Goal: Task Accomplishment & Management: Use online tool/utility

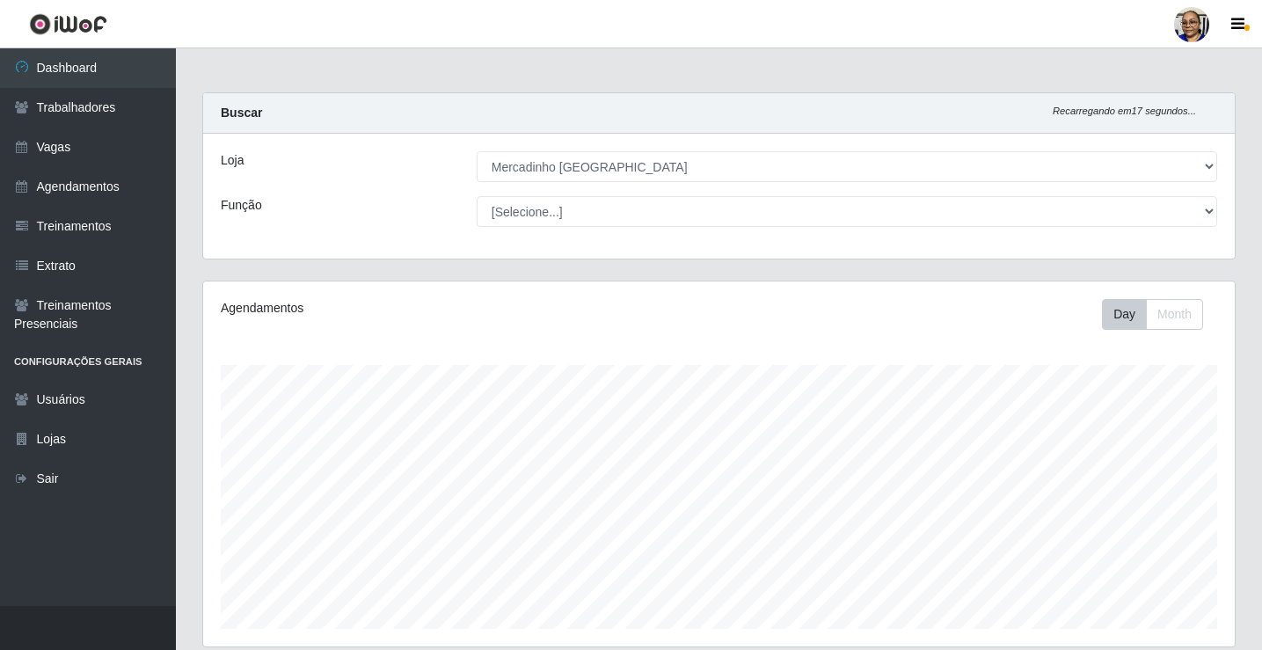
select select "345"
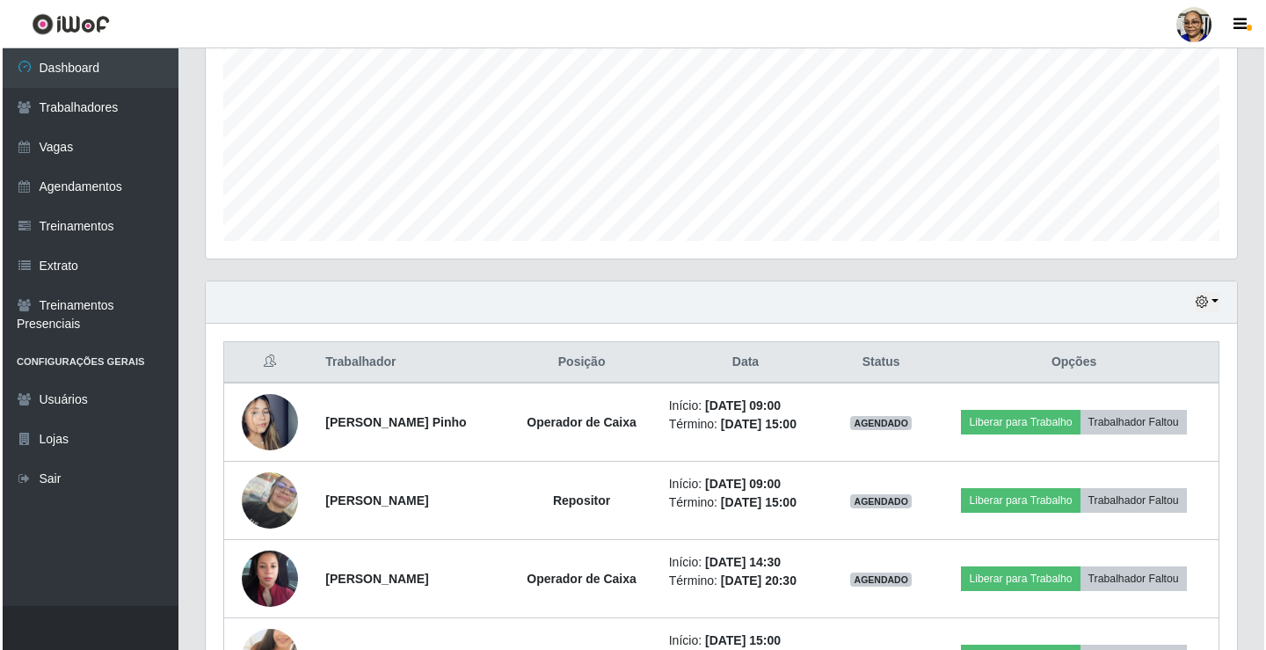
scroll to position [365, 1032]
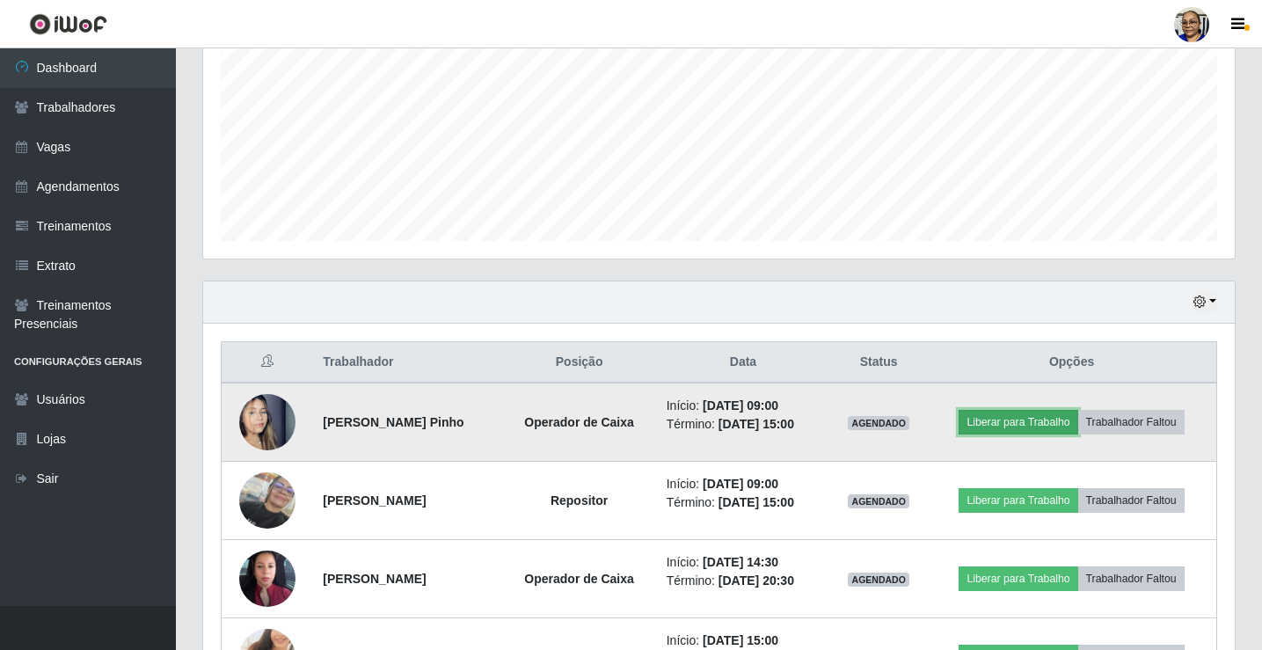
click at [1055, 425] on button "Liberar para Trabalho" at bounding box center [1018, 422] width 119 height 25
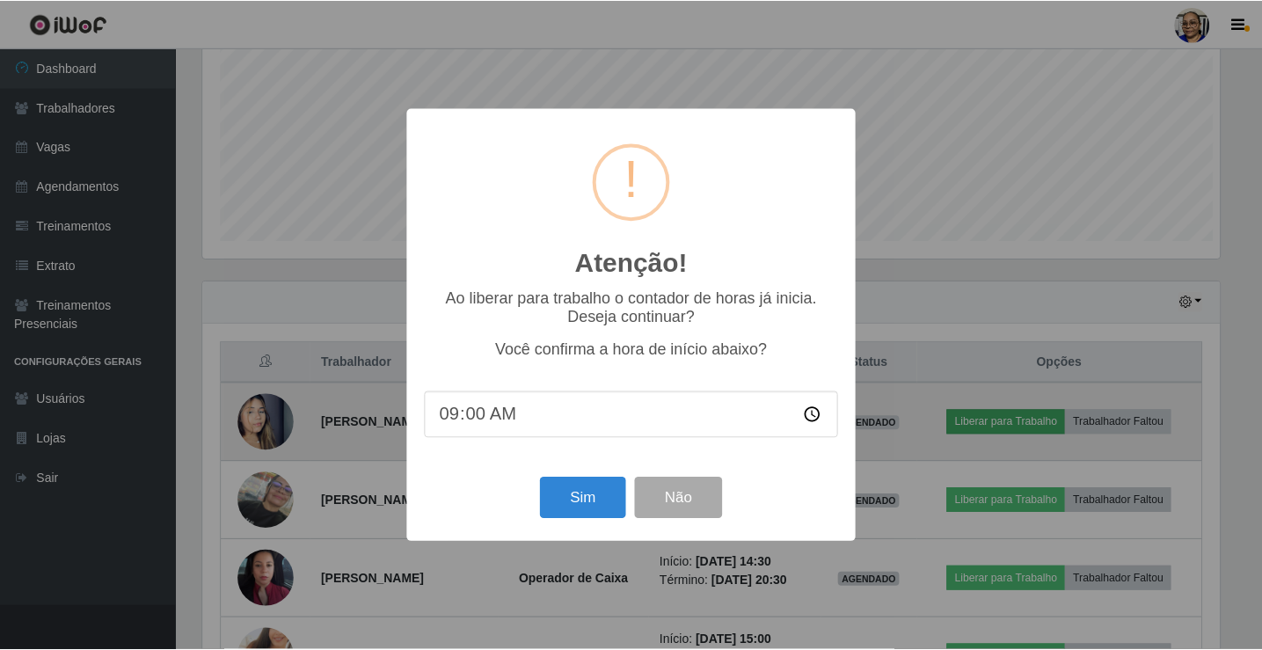
scroll to position [365, 1021]
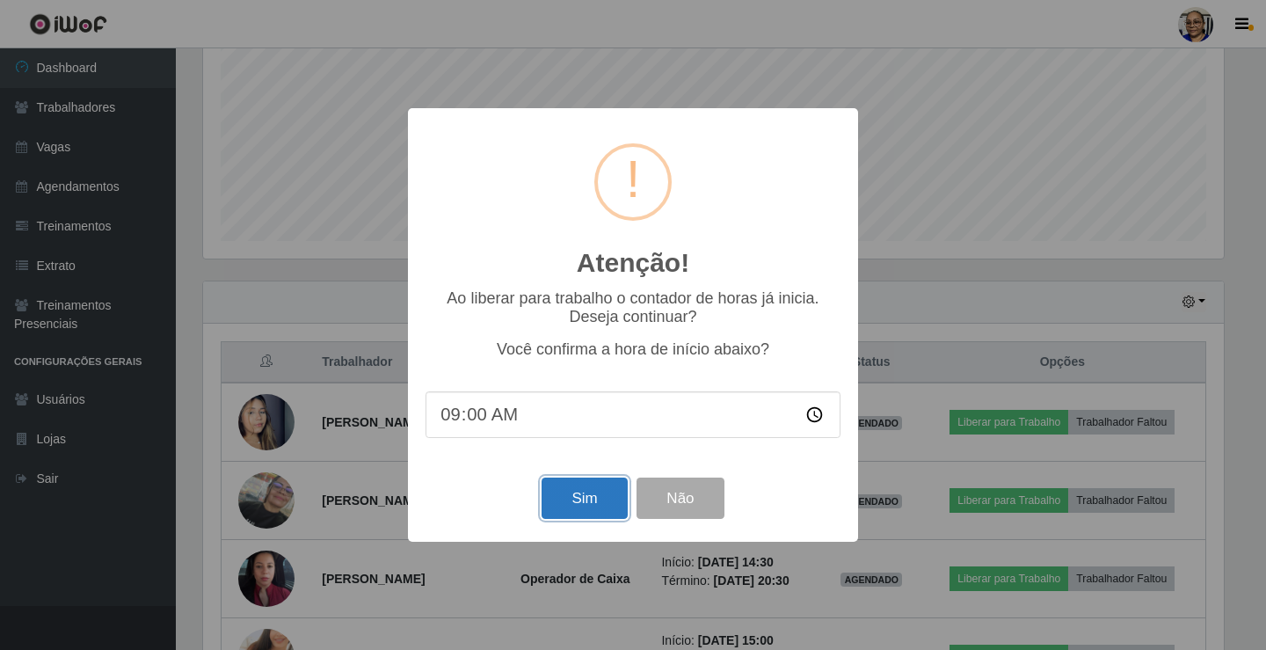
click at [606, 503] on button "Sim" at bounding box center [584, 498] width 85 height 41
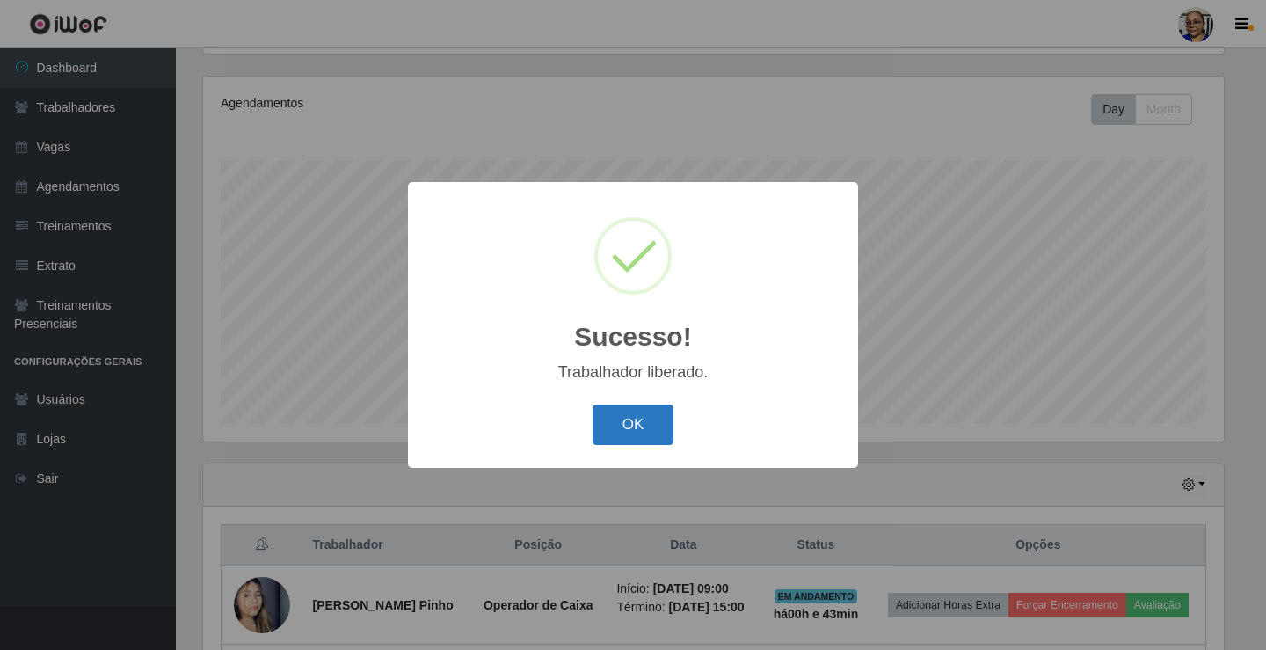
click at [646, 429] on button "OK" at bounding box center [634, 425] width 82 height 41
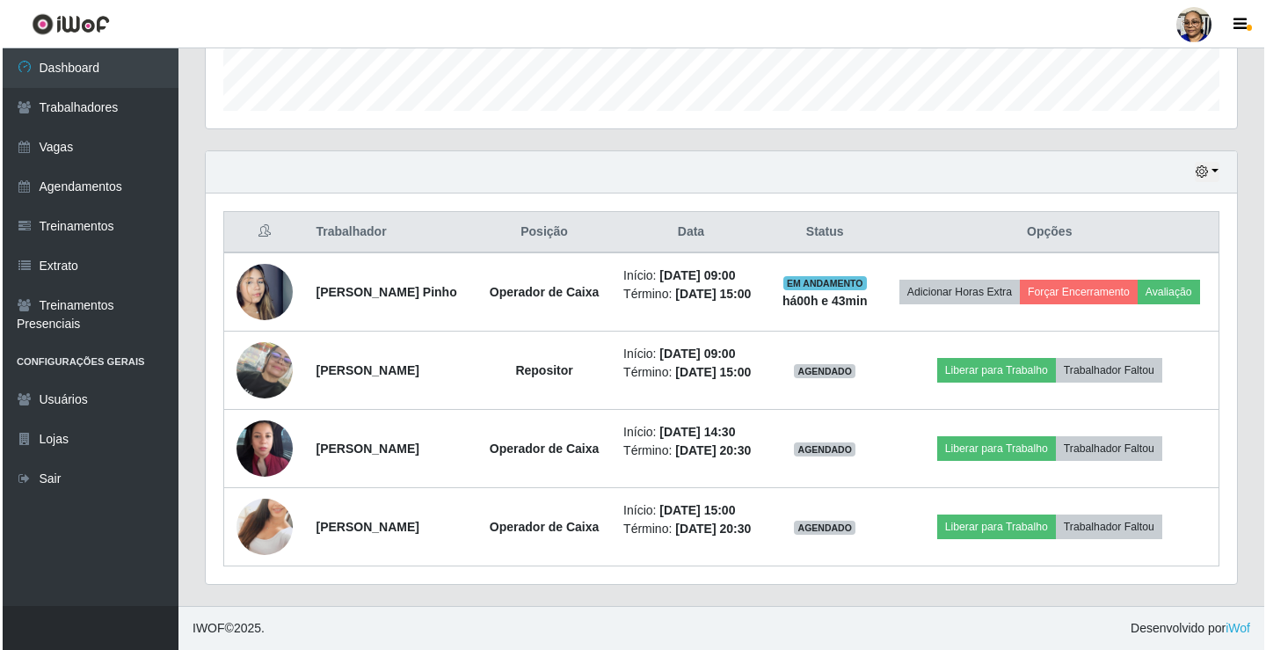
scroll to position [557, 0]
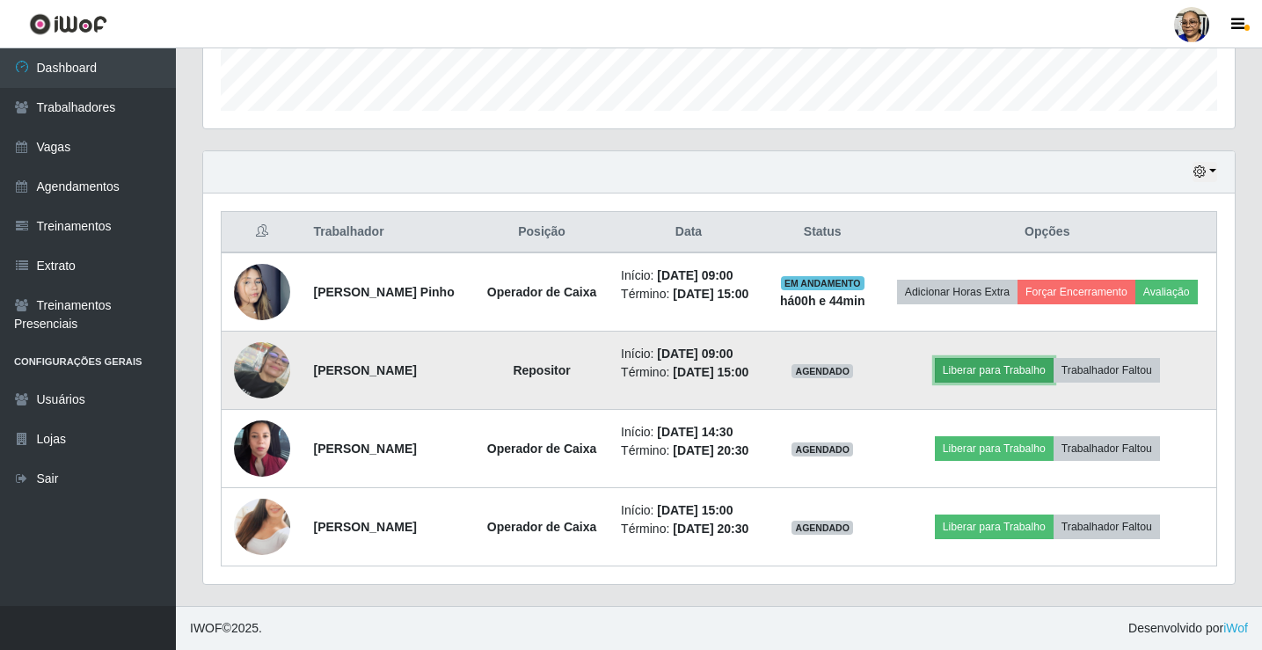
click at [1035, 358] on button "Liberar para Trabalho" at bounding box center [994, 370] width 119 height 25
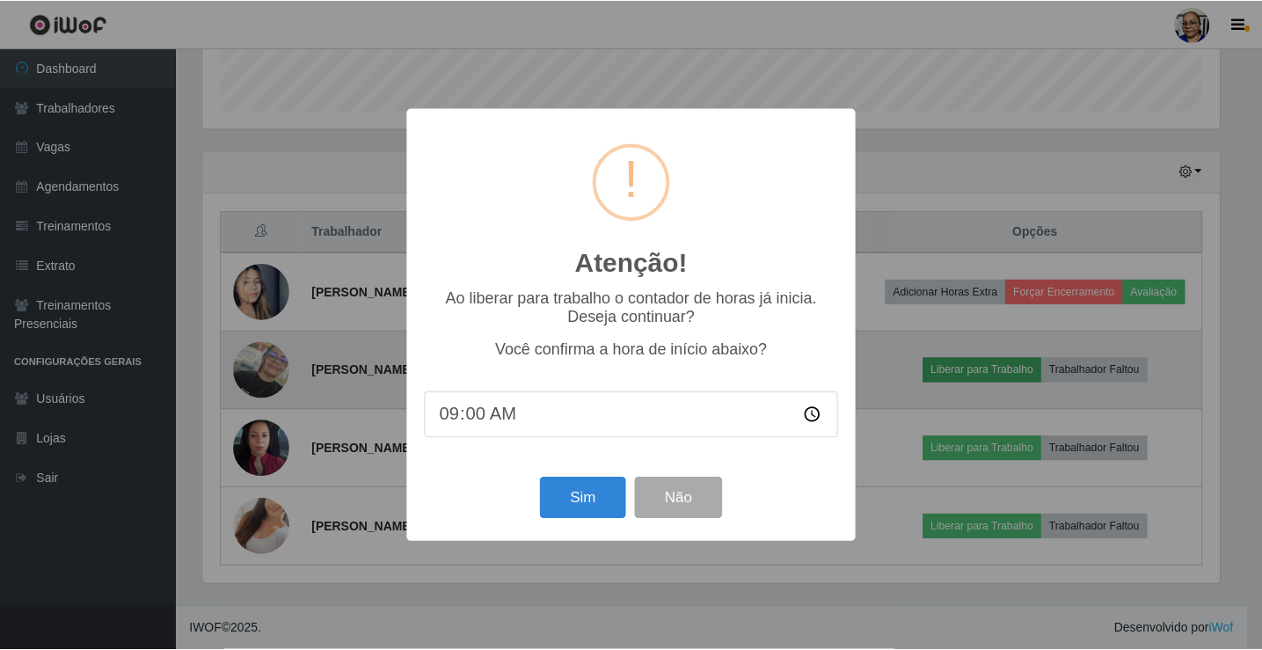
scroll to position [365, 1021]
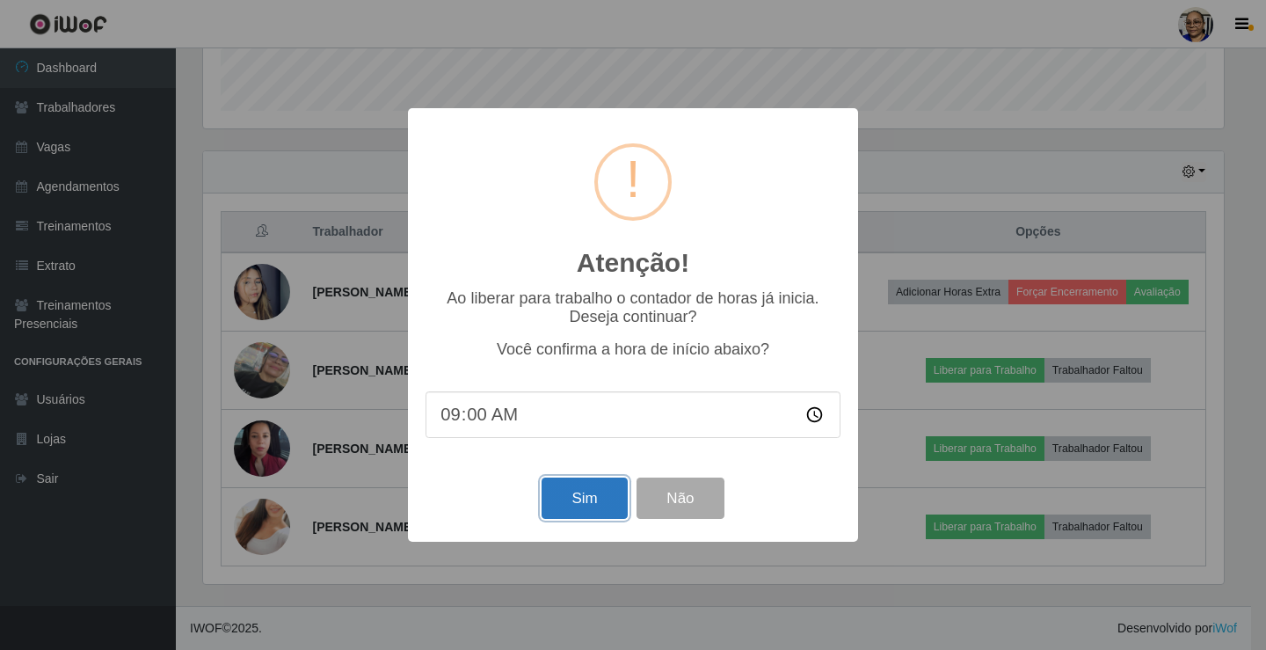
click at [592, 498] on button "Sim" at bounding box center [584, 498] width 85 height 41
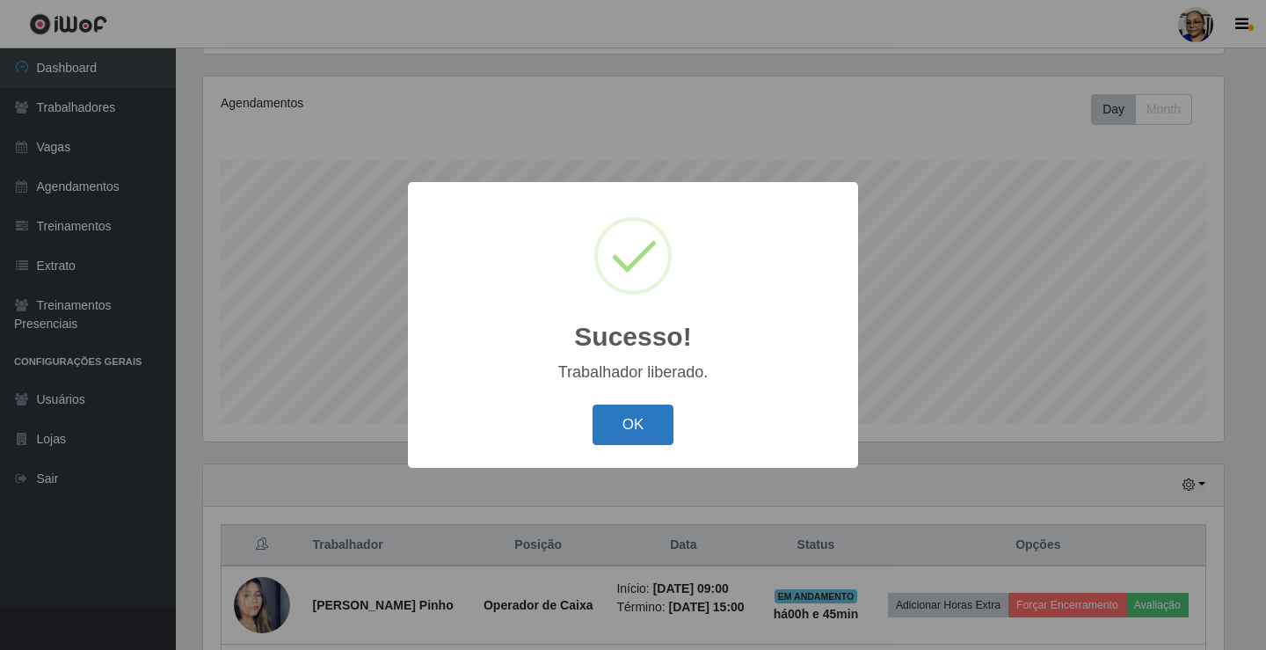
click at [647, 417] on button "OK" at bounding box center [634, 425] width 82 height 41
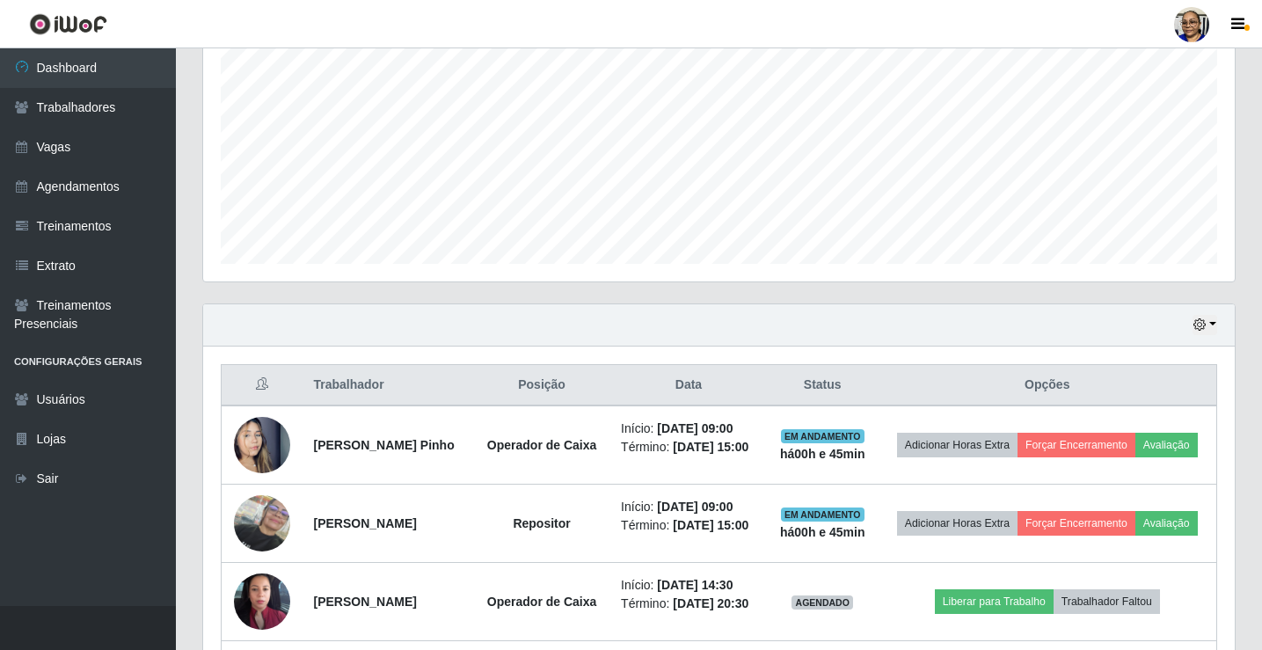
scroll to position [571, 0]
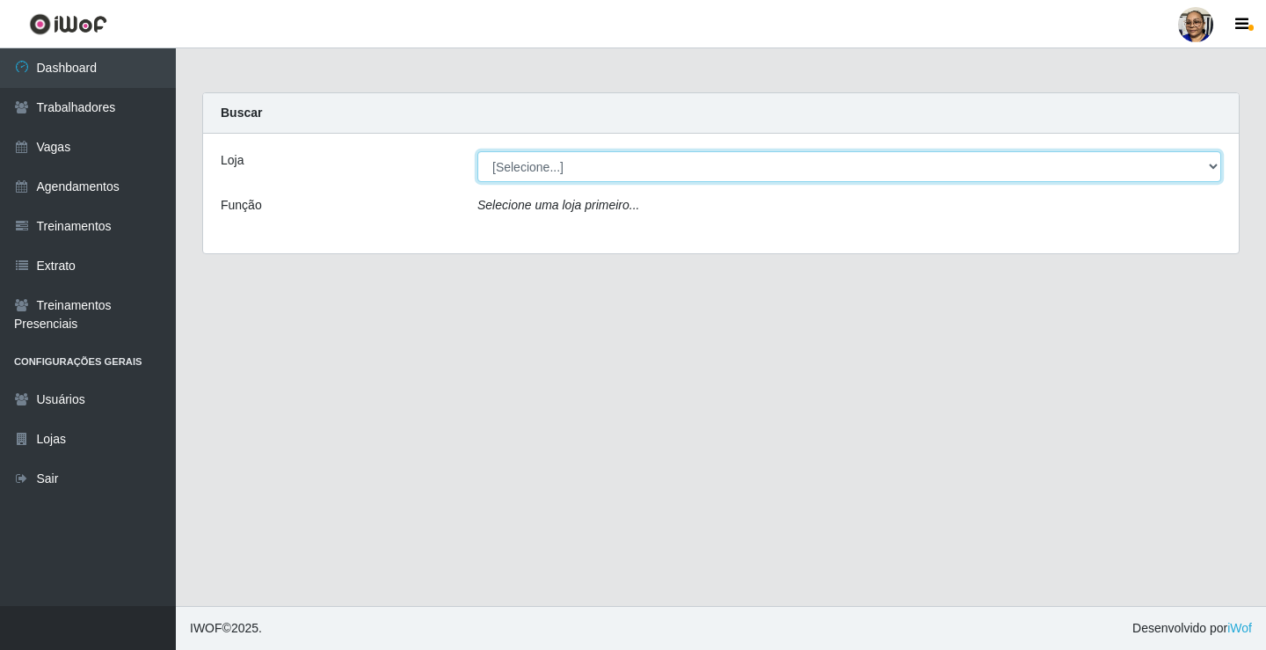
click at [1213, 165] on select "[Selecione...] Mercadinho [GEOGRAPHIC_DATA]" at bounding box center [850, 166] width 744 height 31
select select "345"
click at [478, 151] on select "[Selecione...] Mercadinho [GEOGRAPHIC_DATA]" at bounding box center [850, 166] width 744 height 31
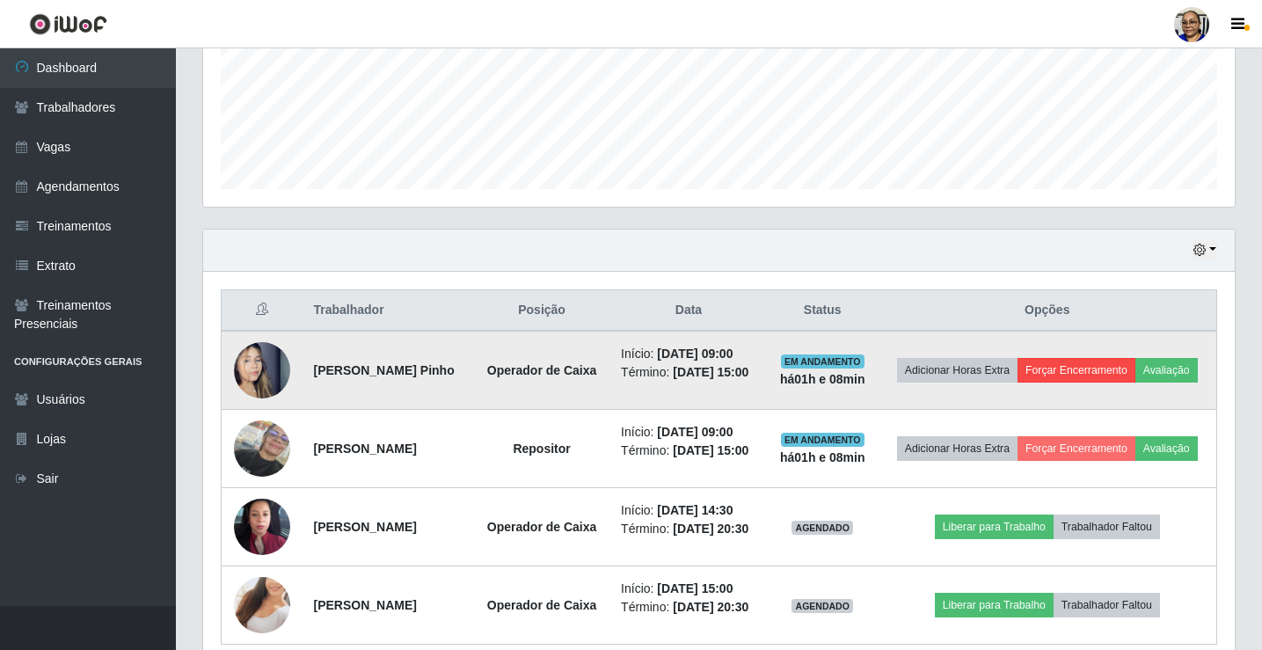
scroll to position [264, 0]
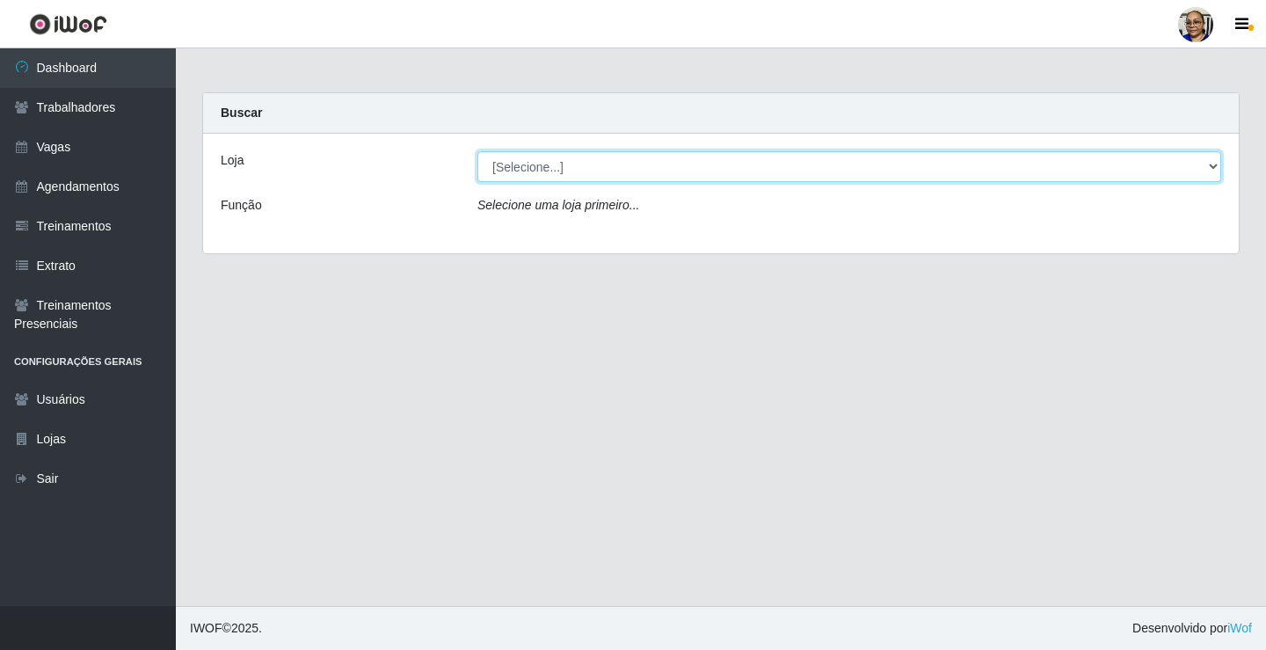
click at [1214, 164] on select "[Selecione...] Mercadinho [GEOGRAPHIC_DATA]" at bounding box center [850, 166] width 744 height 31
select select "345"
click at [478, 151] on select "[Selecione...] Mercadinho [GEOGRAPHIC_DATA]" at bounding box center [850, 166] width 744 height 31
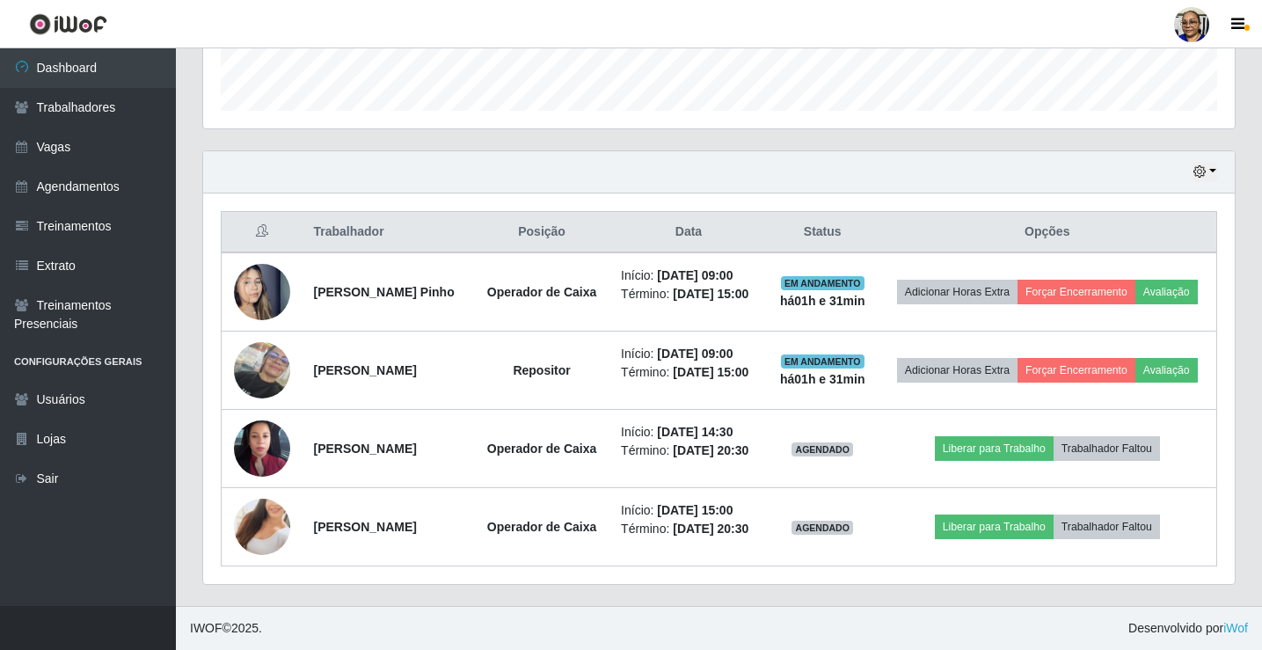
scroll to position [571, 0]
